Goal: Find specific page/section: Find specific page/section

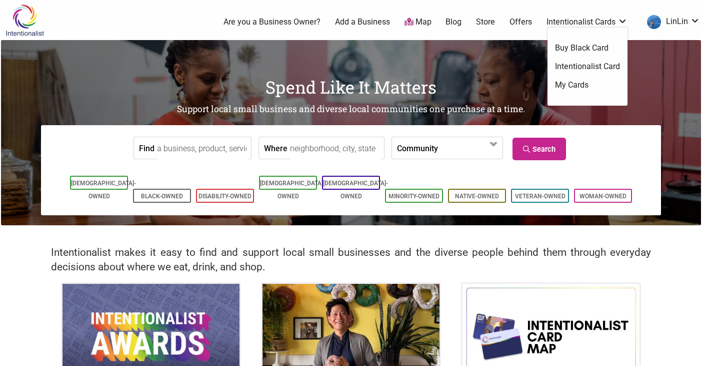
click at [572, 86] on link "My Cards" at bounding box center [587, 85] width 65 height 11
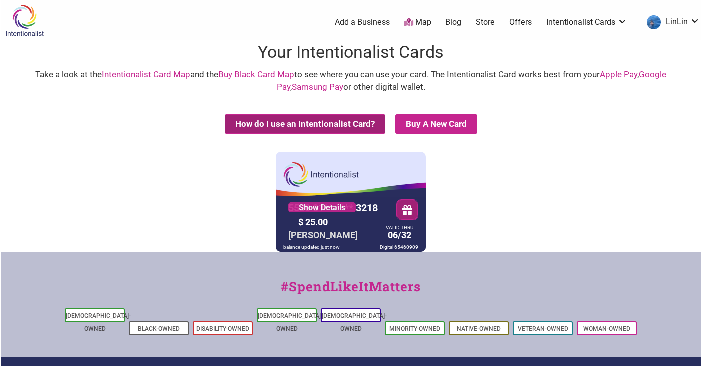
click at [282, 118] on button "How do I use an Intentionalist Card?" at bounding box center [305, 124] width 161 height 20
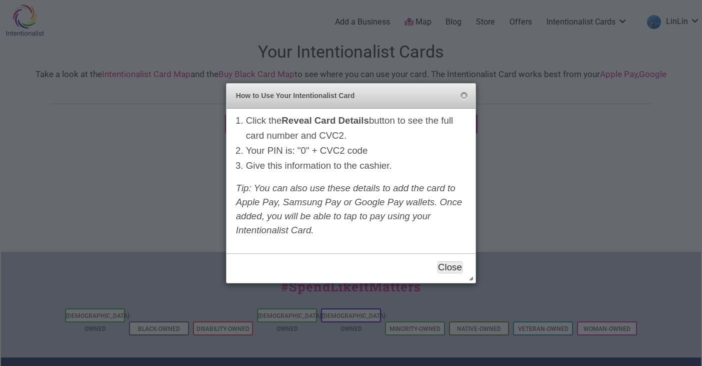
click at [451, 263] on button "Close" at bounding box center [450, 267] width 25 height 12
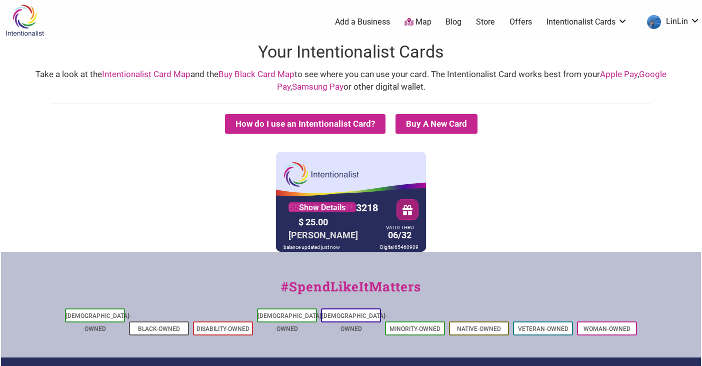
click at [135, 74] on link "Intentionalist Card Map" at bounding box center [146, 74] width 89 height 10
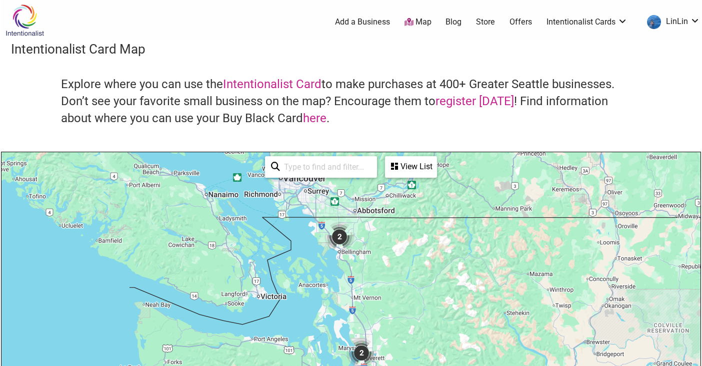
click at [324, 169] on input "search" at bounding box center [325, 167] width 91 height 20
type input "98101"
click at [69, 296] on div "To navigate, press the arrow keys." at bounding box center [351, 346] width 699 height 389
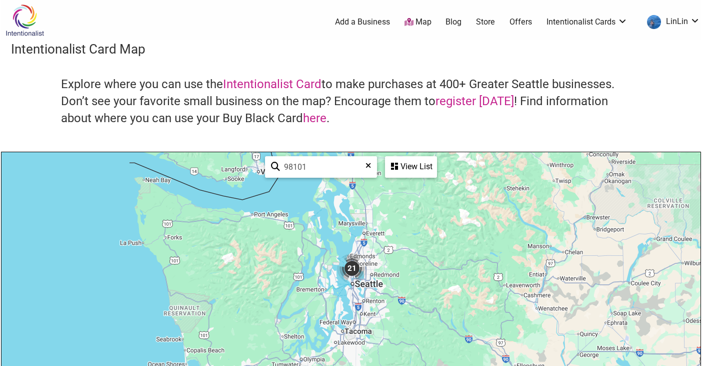
click at [413, 167] on div "View List" at bounding box center [411, 166] width 50 height 19
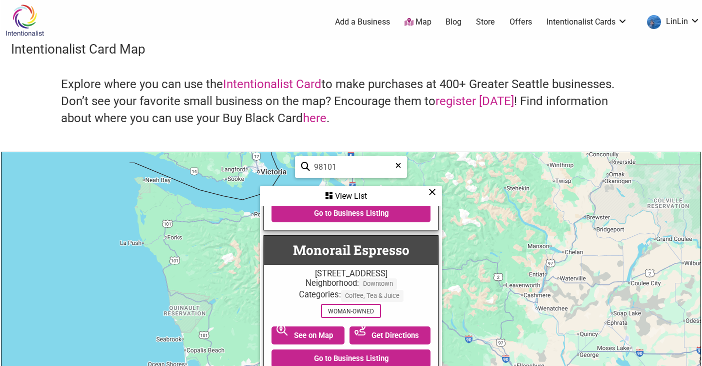
scroll to position [1262, 0]
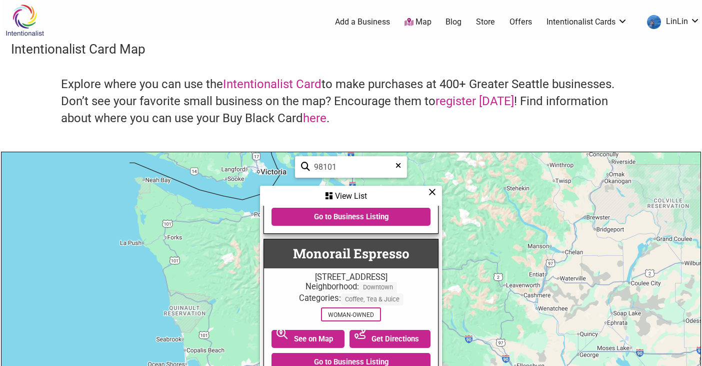
click at [487, 130] on div "Explore where you can use the Intentionalist Card to make purchases at 400+ Gre…" at bounding box center [351, 113] width 680 height 75
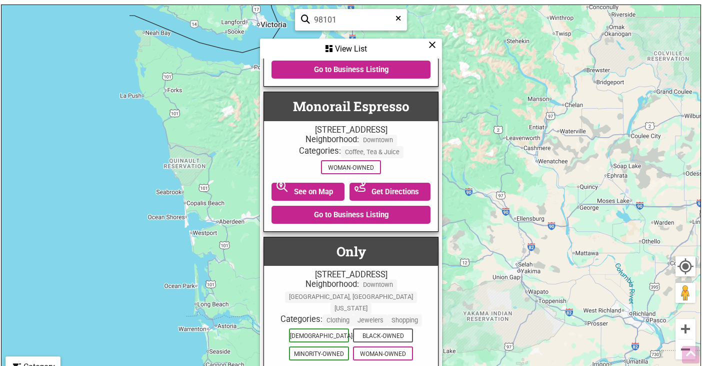
scroll to position [156, 0]
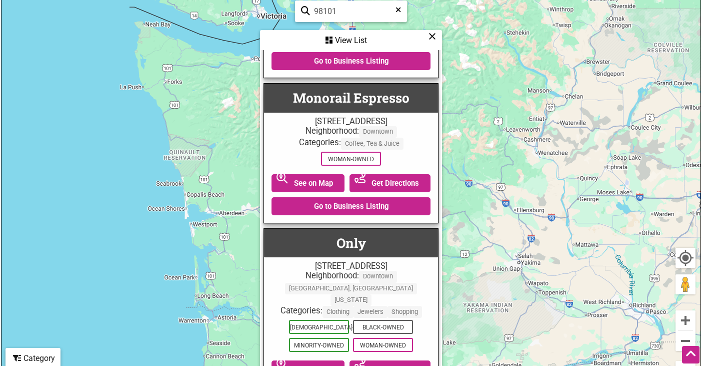
click at [337, 35] on div "View List" at bounding box center [351, 40] width 180 height 19
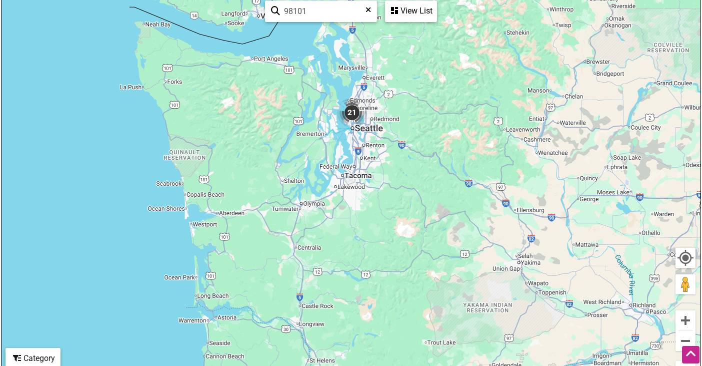
click at [355, 112] on img "21" at bounding box center [352, 113] width 30 height 30
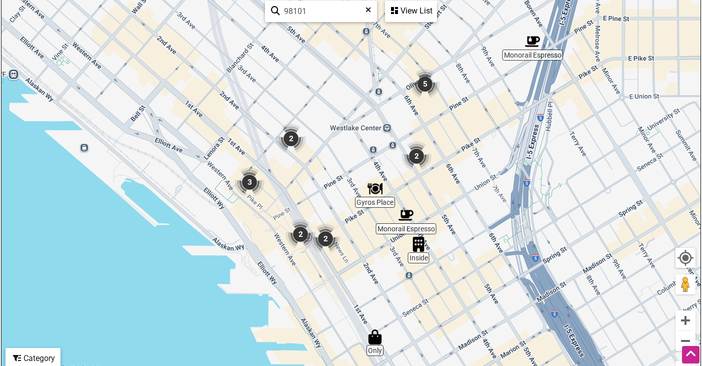
drag, startPoint x: 425, startPoint y: 169, endPoint x: 463, endPoint y: 176, distance: 38.6
click at [463, 176] on div "To navigate, press the arrow keys." at bounding box center [351, 190] width 699 height 389
click at [299, 233] on img "2" at bounding box center [301, 234] width 30 height 30
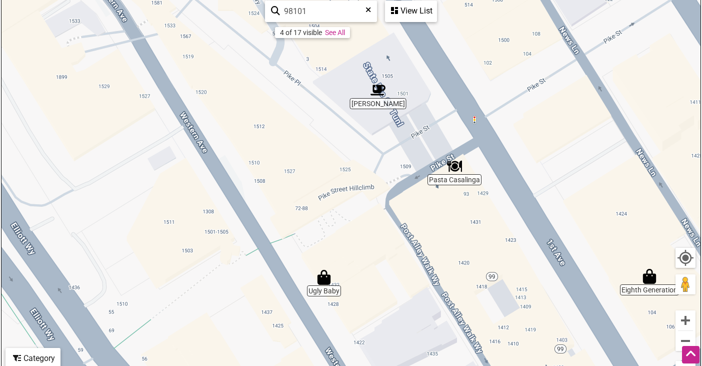
click at [455, 168] on img "Pasta Casalinga" at bounding box center [454, 166] width 15 height 15
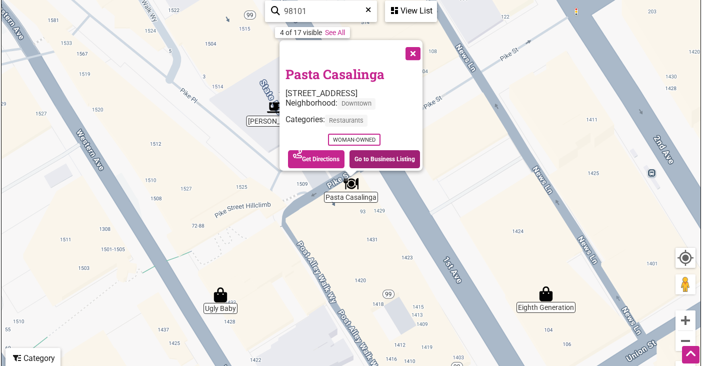
click at [393, 155] on link "Go to Business Listing" at bounding box center [385, 159] width 71 height 18
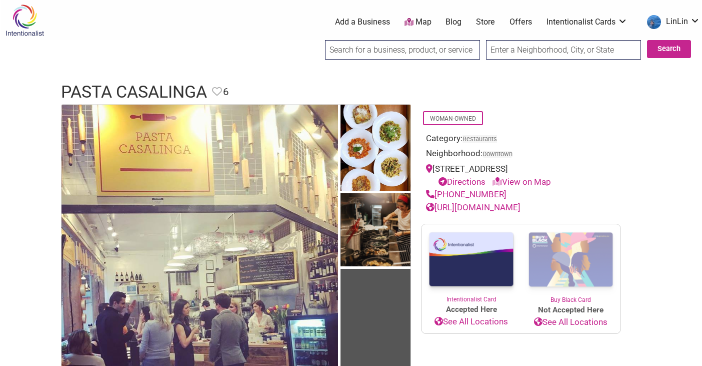
click at [475, 202] on link "http://pastacasalingaseattle.com/" at bounding box center [473, 207] width 95 height 10
